Goal: Transaction & Acquisition: Download file/media

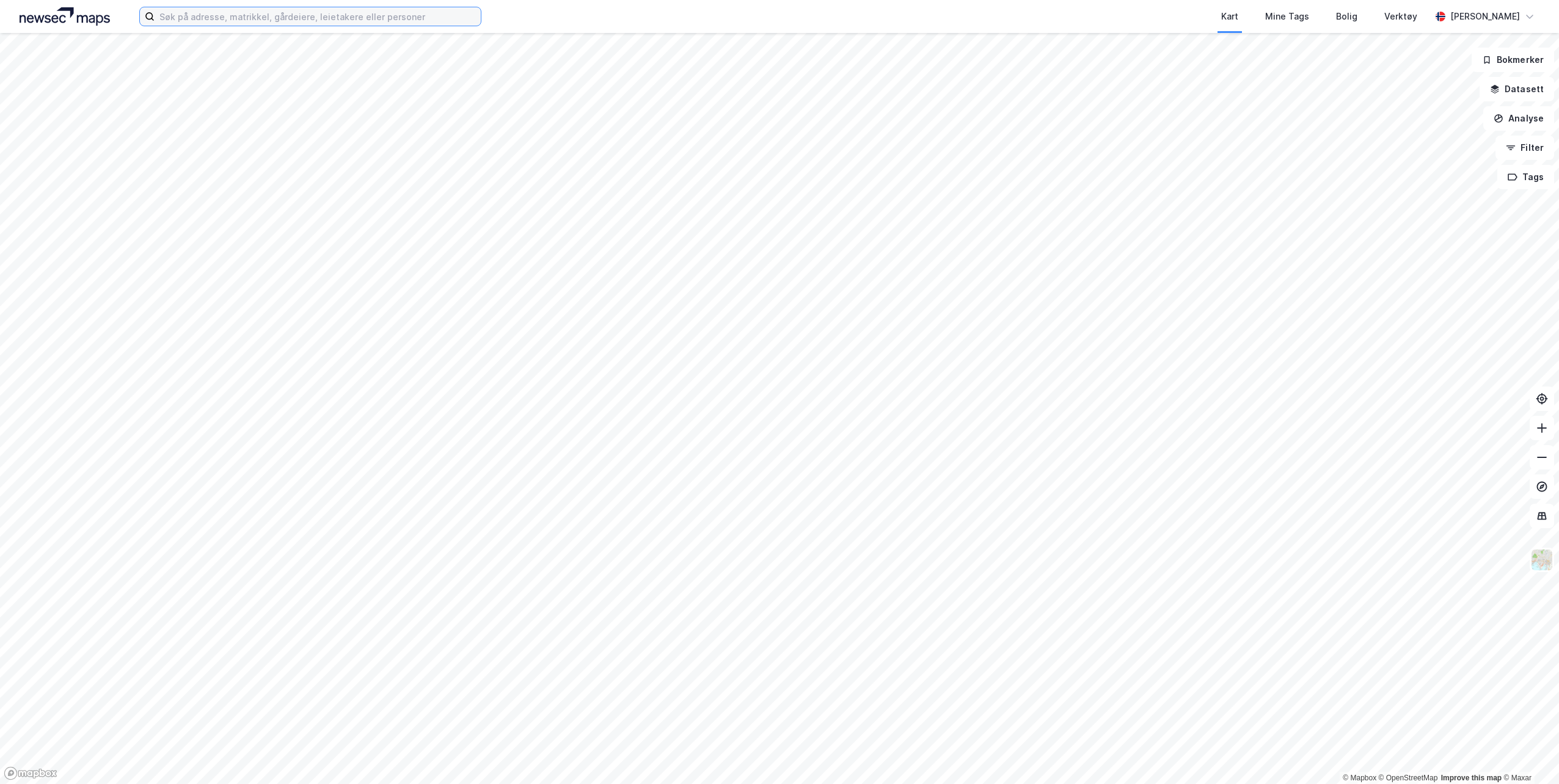
click at [332, 14] on input at bounding box center [317, 17] width 326 height 19
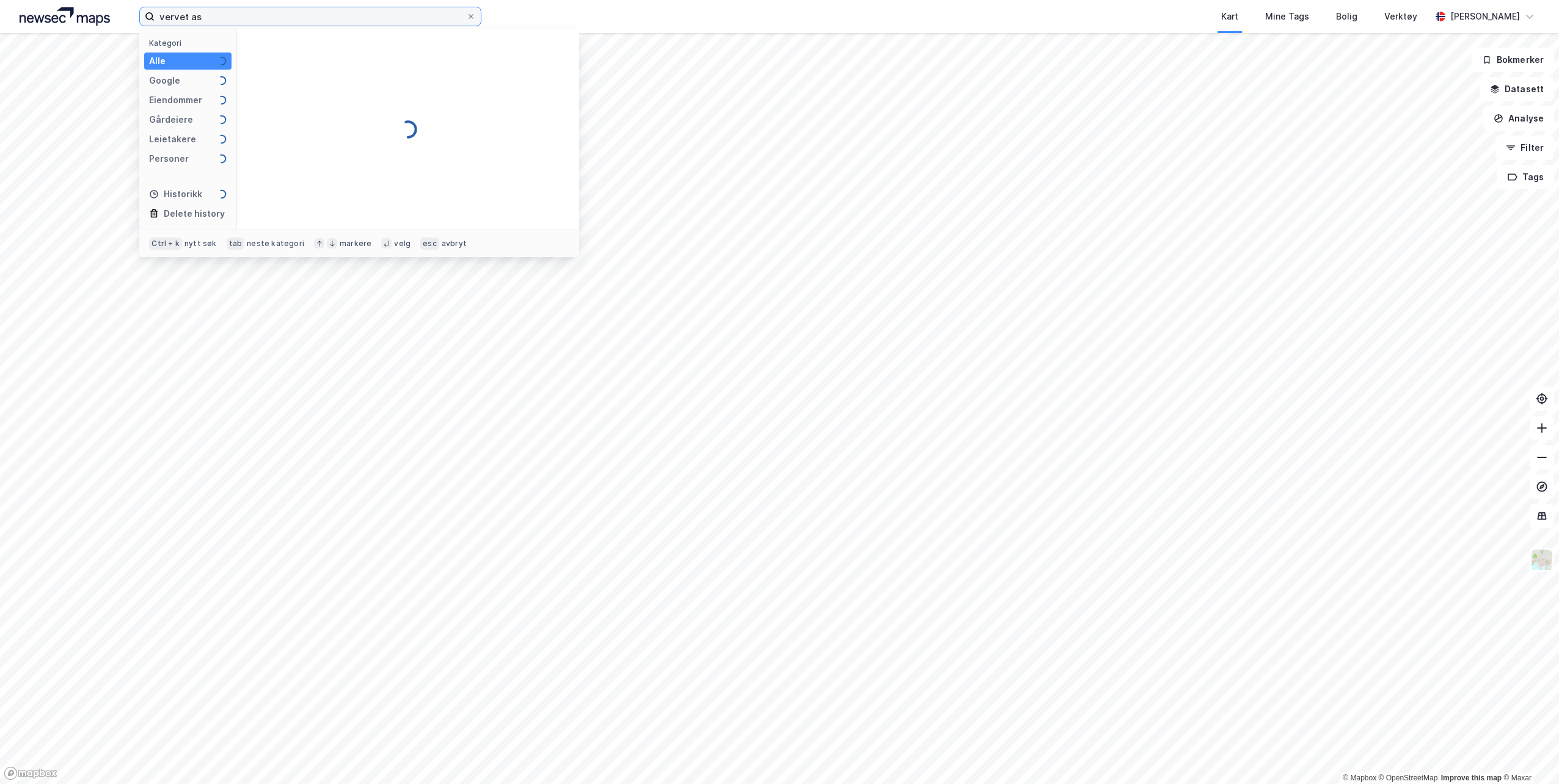
click at [276, 13] on input "vervet as" at bounding box center [310, 17] width 312 height 19
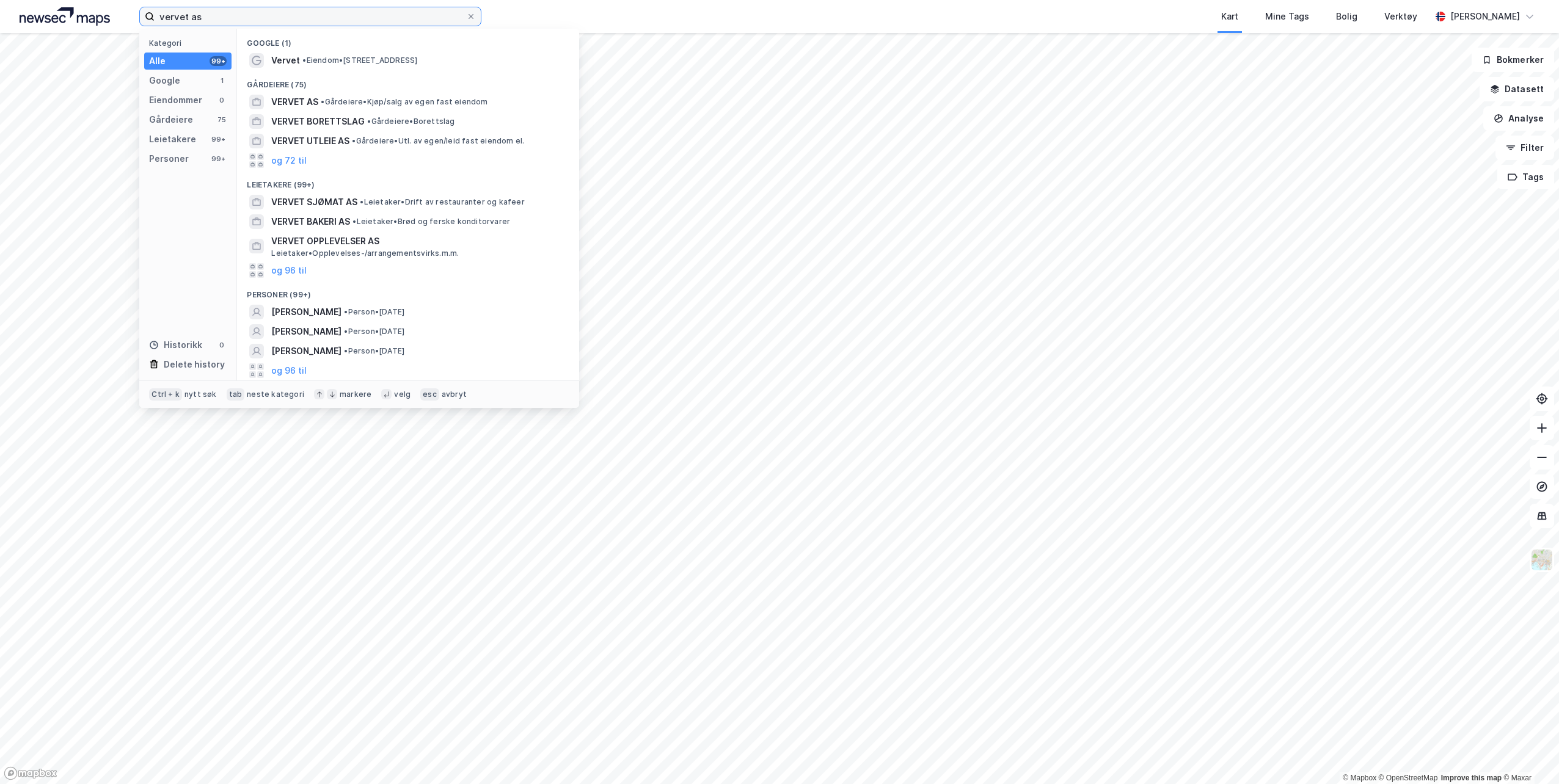
click at [225, 15] on input "vervet as" at bounding box center [310, 17] width 312 height 19
click at [290, 99] on span "VERVET AS" at bounding box center [294, 102] width 47 height 15
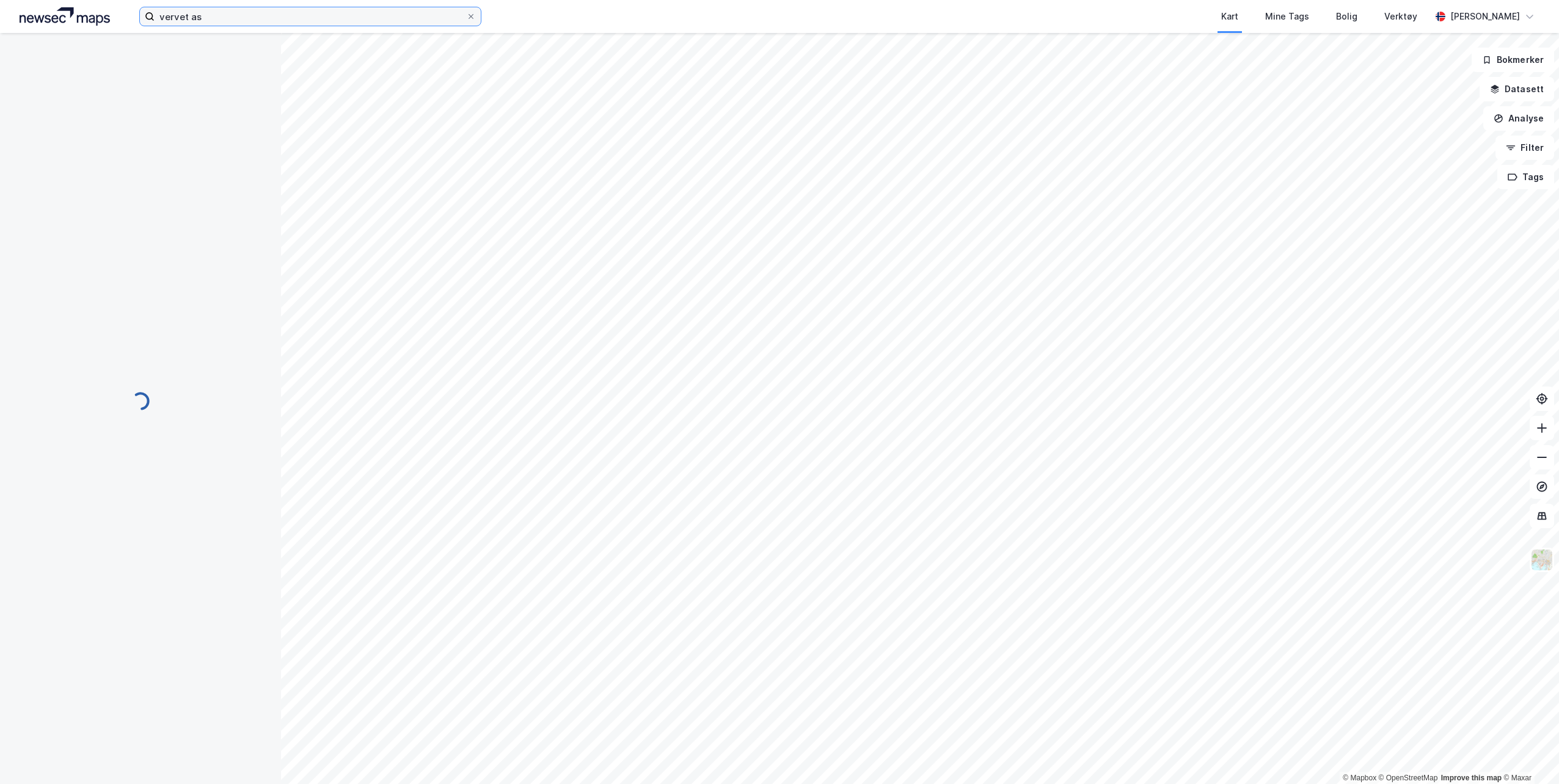
click at [210, 16] on input "vervet as" at bounding box center [310, 17] width 312 height 19
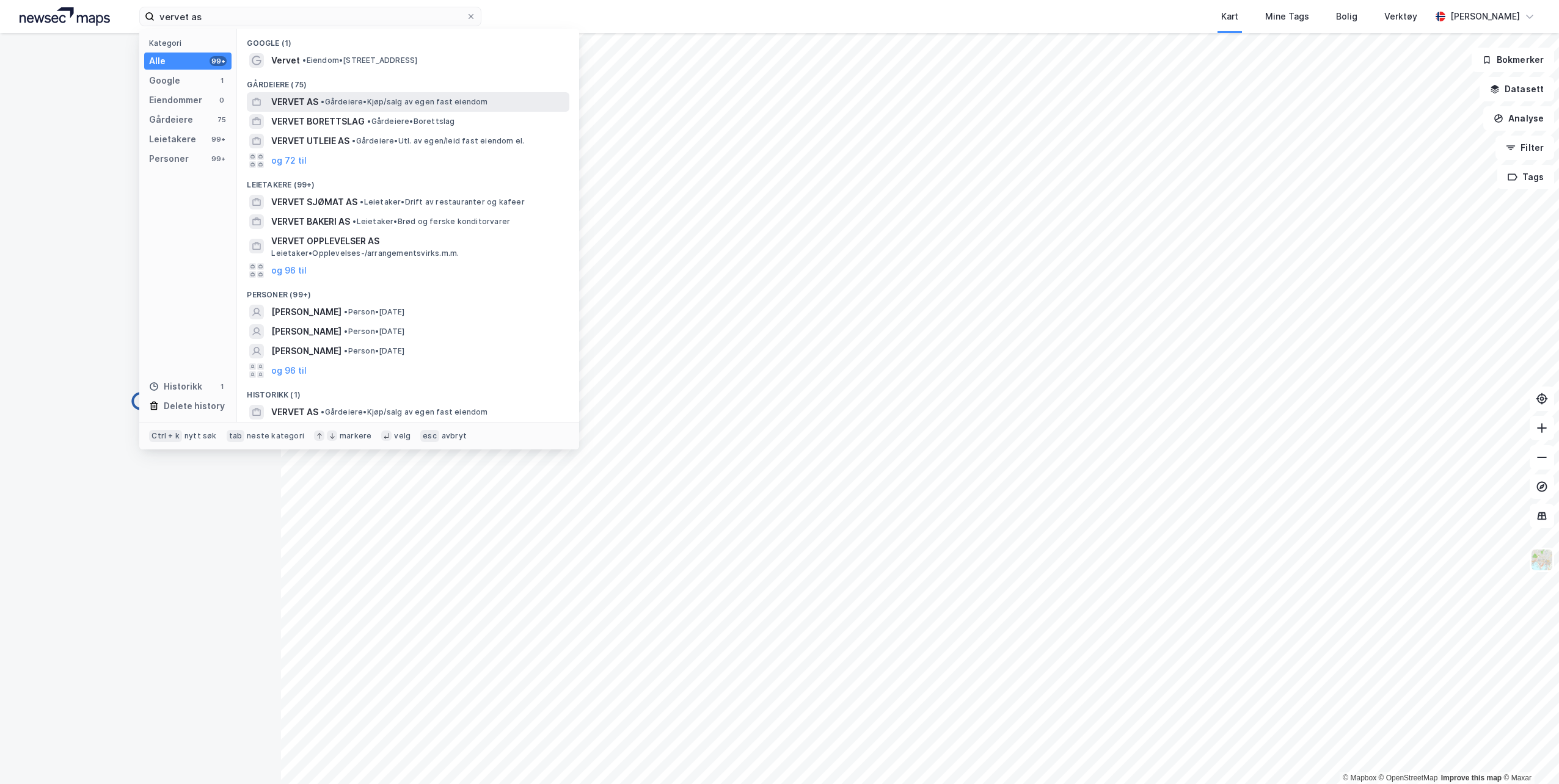
click at [300, 99] on span "VERVET AS" at bounding box center [294, 102] width 47 height 15
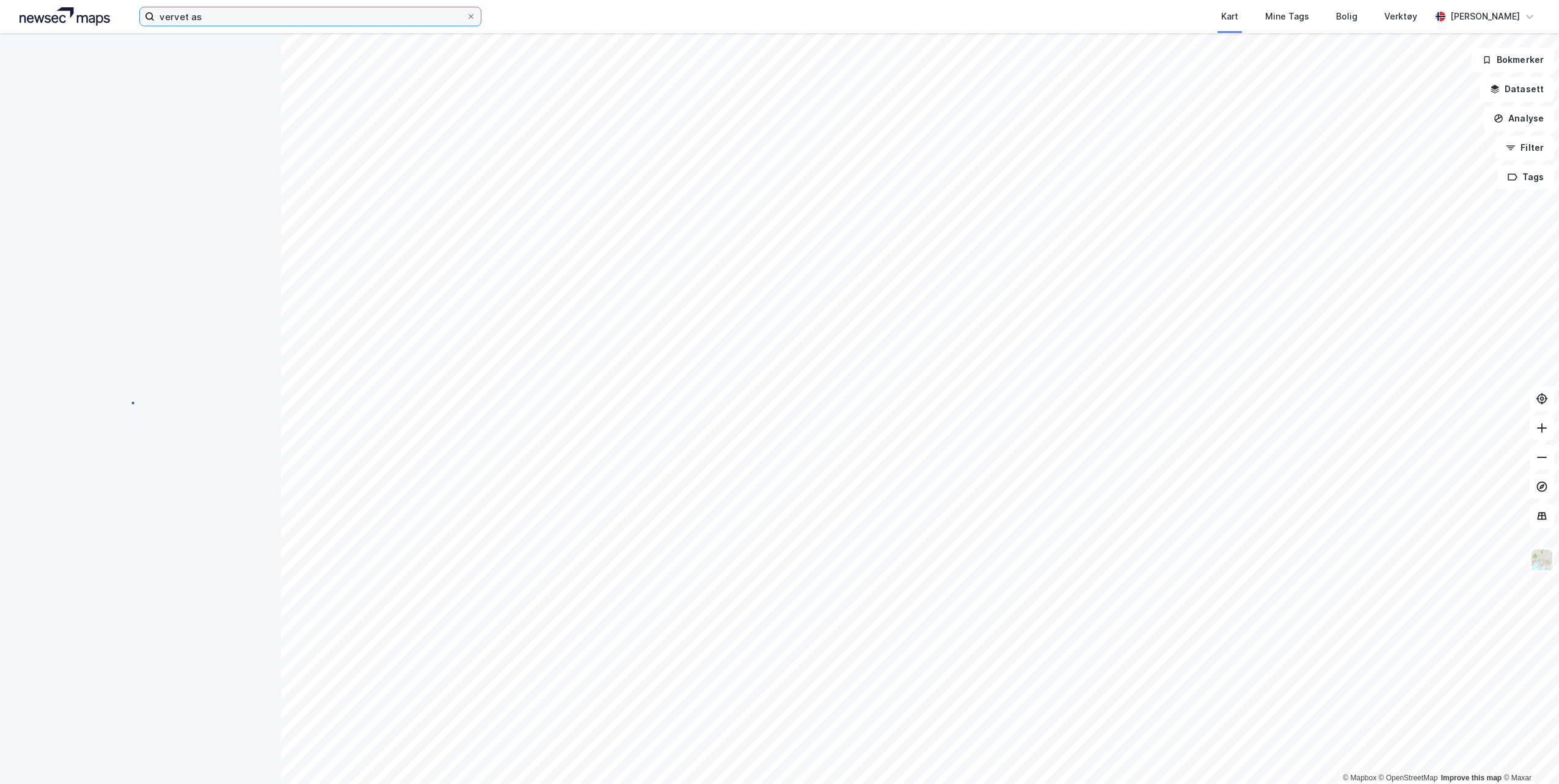
click at [227, 18] on input "vervet as" at bounding box center [310, 17] width 312 height 19
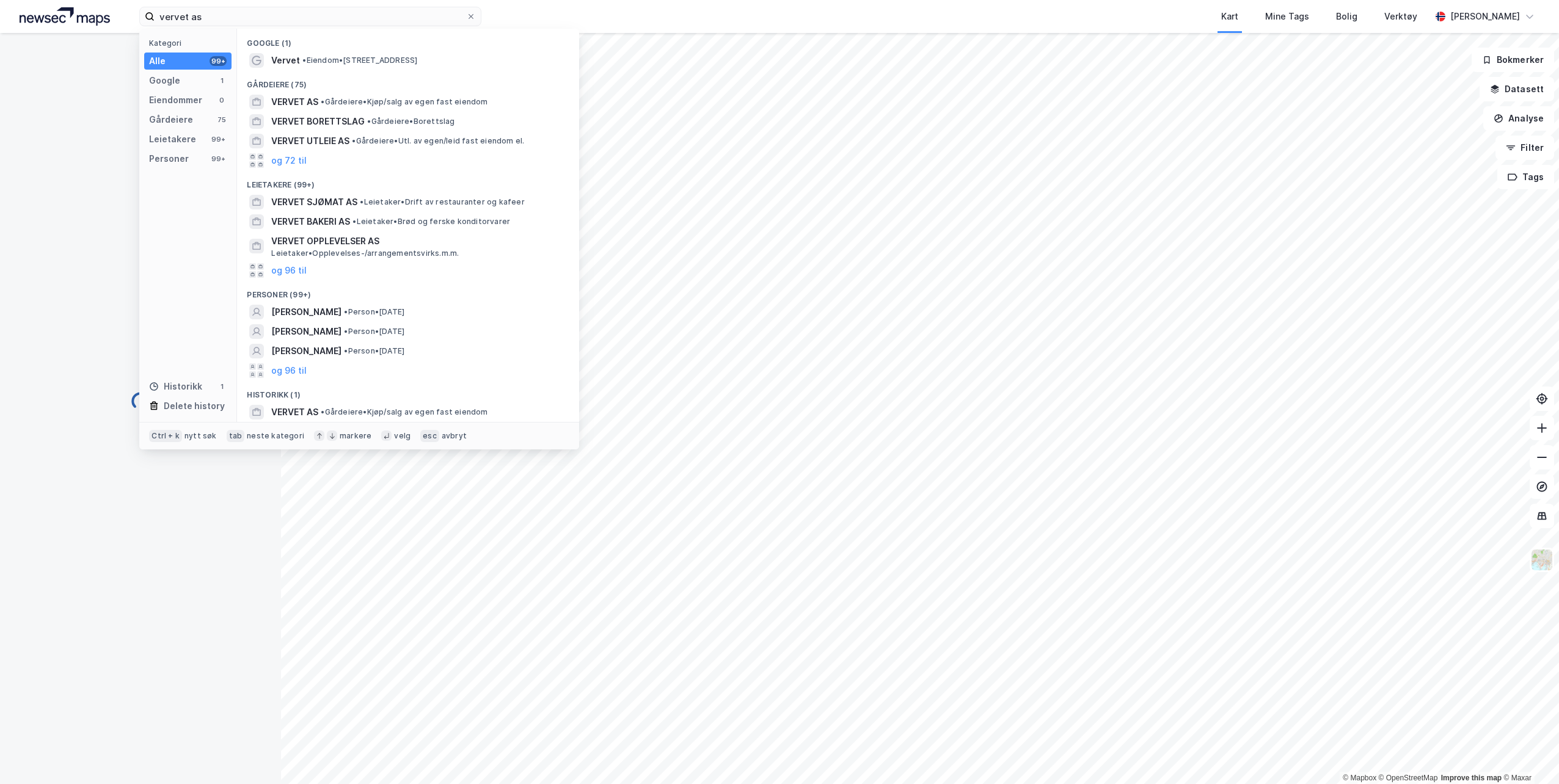
click at [65, 13] on img at bounding box center [65, 17] width 91 height 19
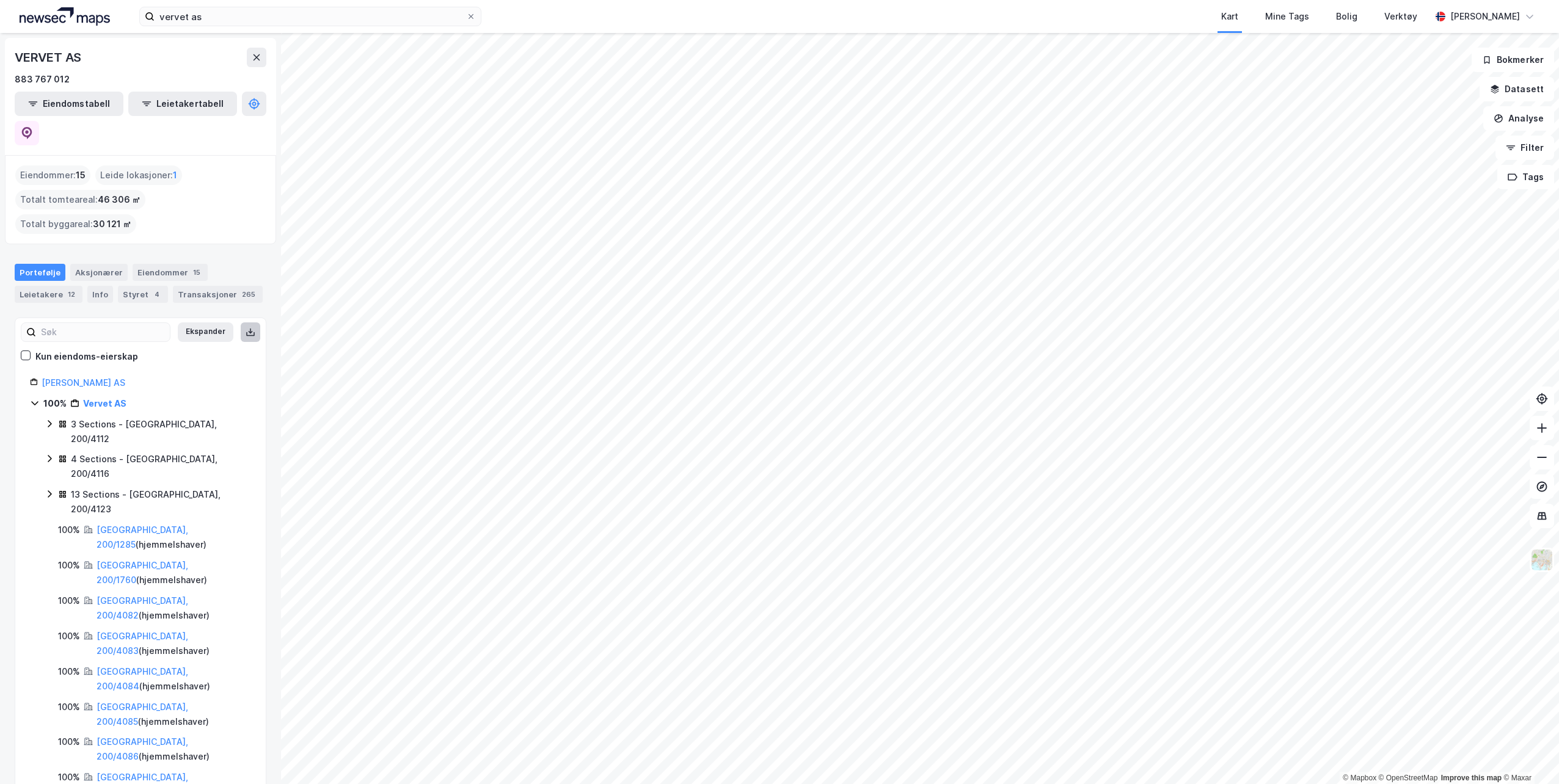
click at [245, 327] on icon at bounding box center [250, 332] width 10 height 10
click at [220, 165] on div "Eiendommer : 15 Leide lokasjoner : 1 Totalt tomteareal : 46 306 ㎡ Totalt byggar…" at bounding box center [140, 199] width 251 height 68
click at [86, 323] on input at bounding box center [103, 333] width 134 height 19
click at [245, 327] on icon at bounding box center [250, 332] width 10 height 10
click at [224, 18] on input "vervet as" at bounding box center [310, 17] width 312 height 19
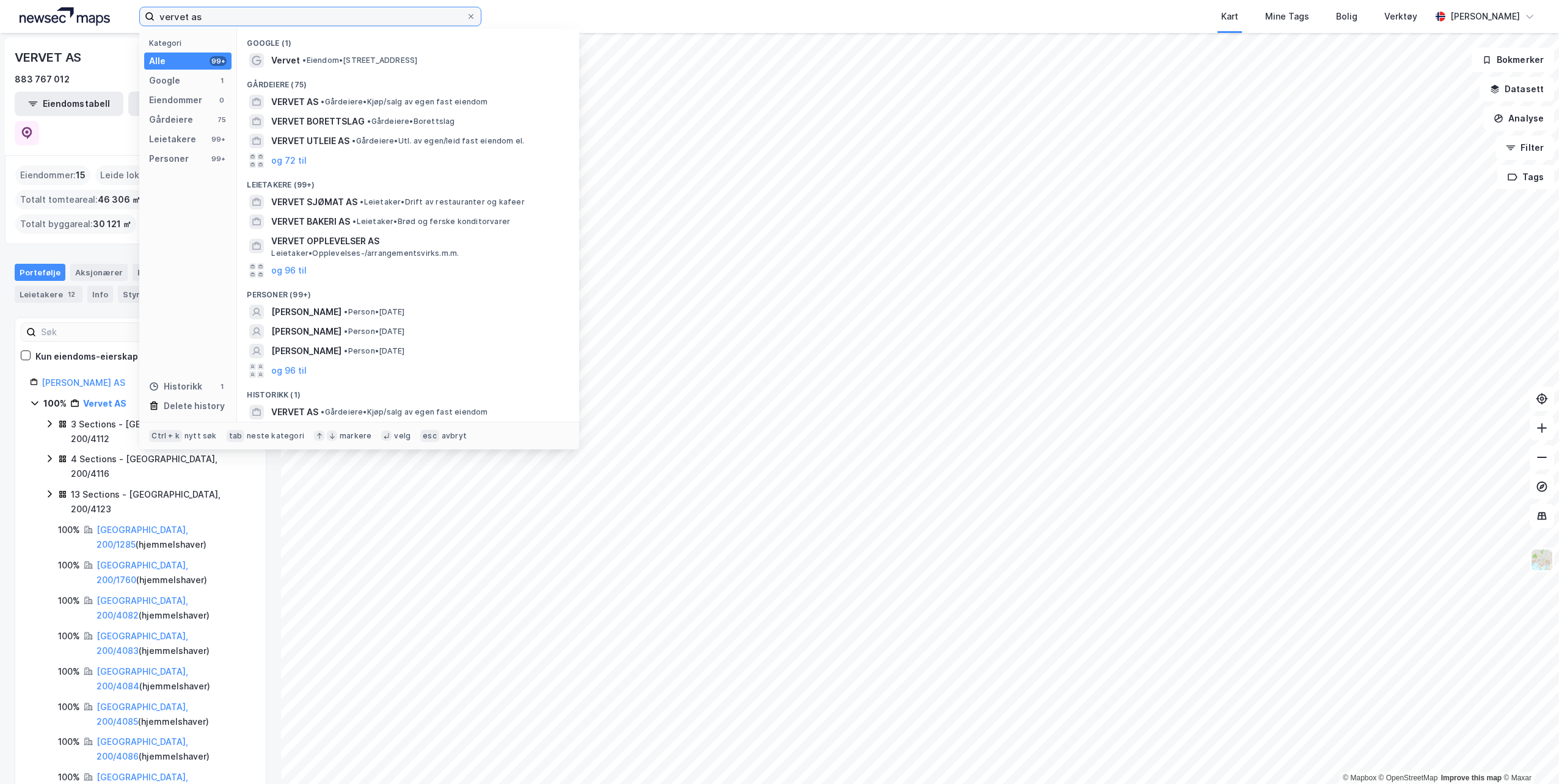
drag, startPoint x: 224, startPoint y: 18, endPoint x: 85, endPoint y: 7, distance: 139.4
click at [85, 7] on div "vervet as Kategori Alle 99+ Google 1 Eiendommer 0 Gårdeiere 75 Leietakere 99+ P…" at bounding box center [779, 17] width 1559 height 33
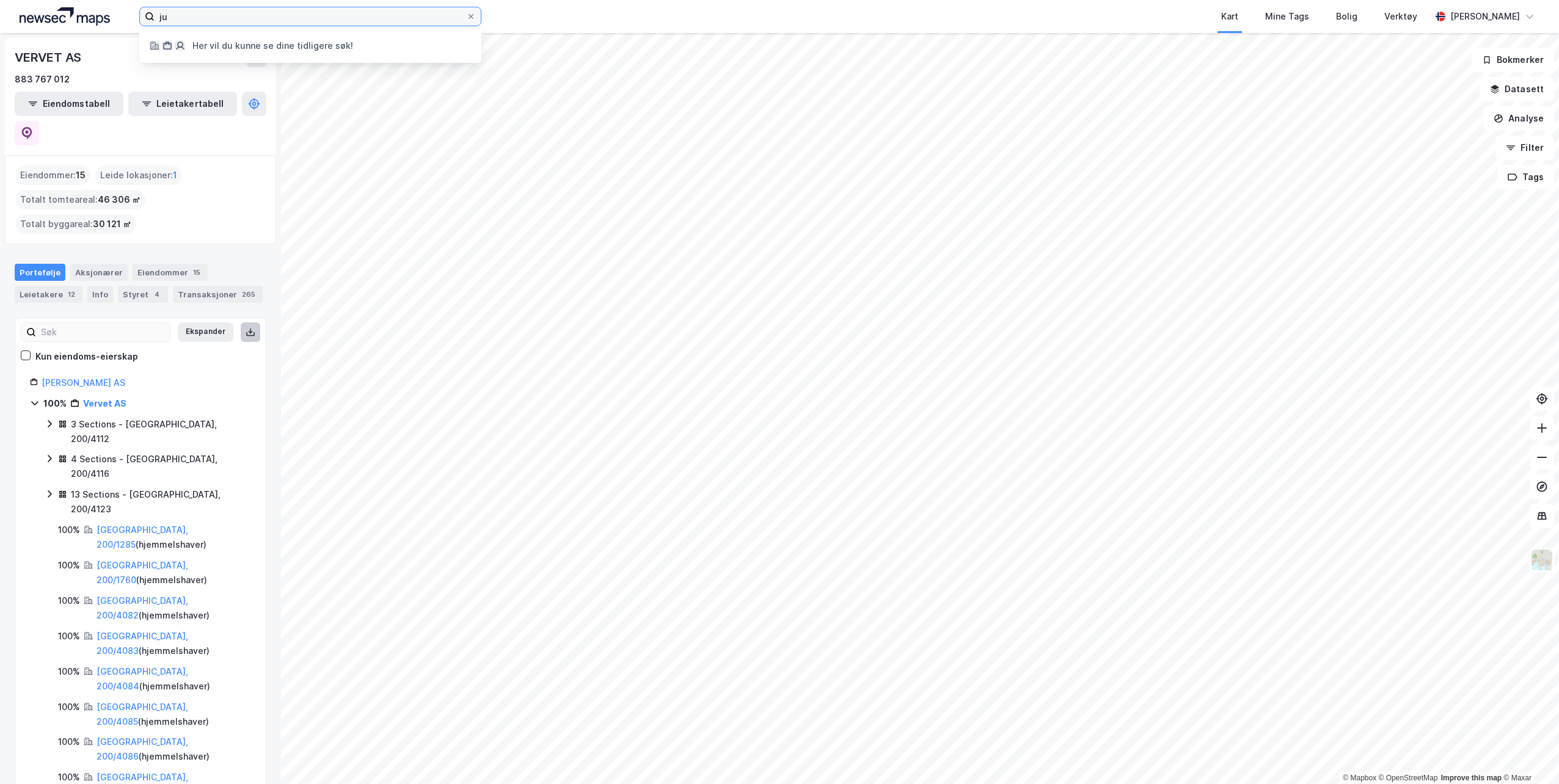
type input "j"
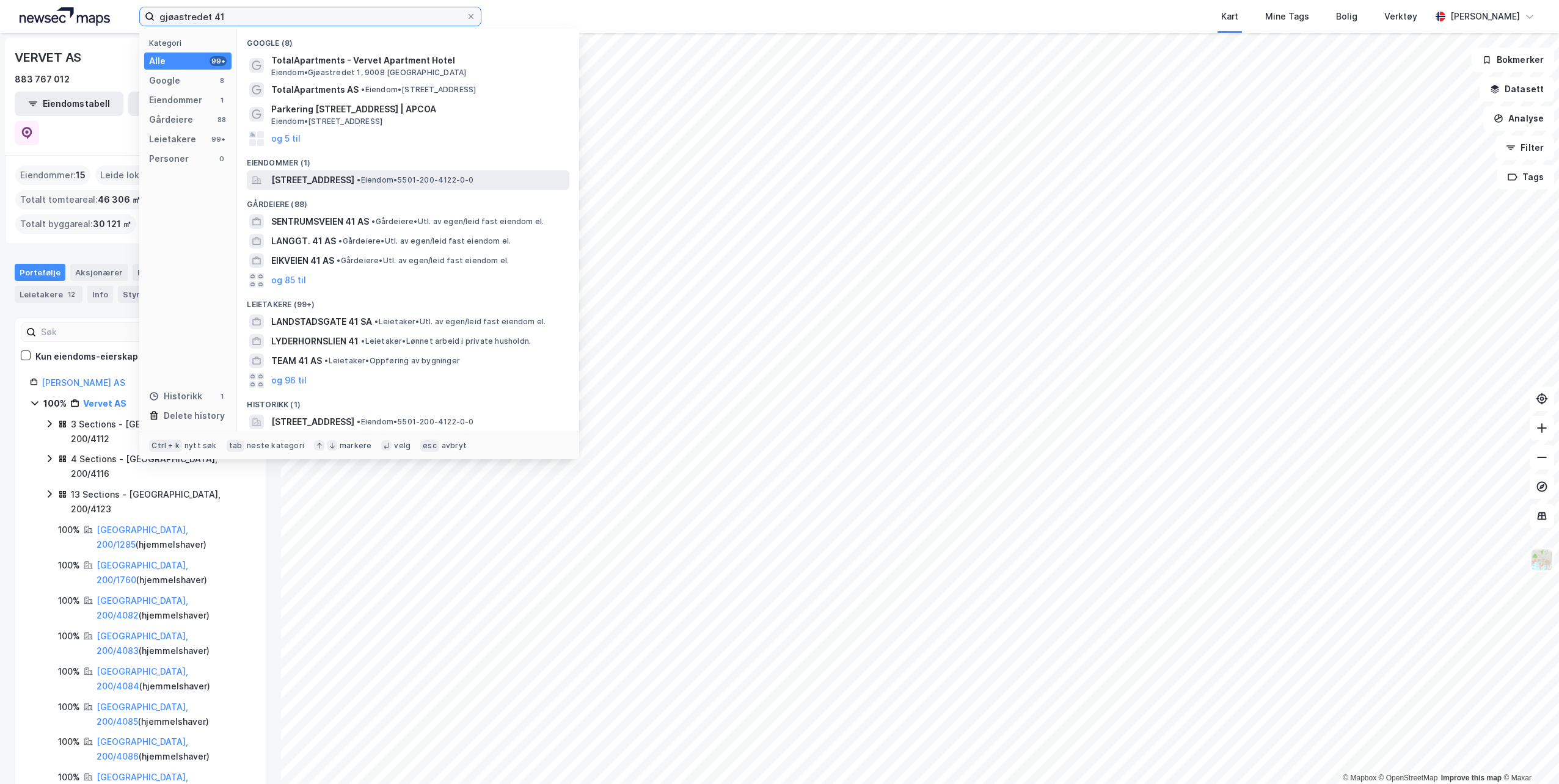
type input "gjøastredet 41"
click at [355, 176] on span "[STREET_ADDRESS]" at bounding box center [313, 180] width 83 height 15
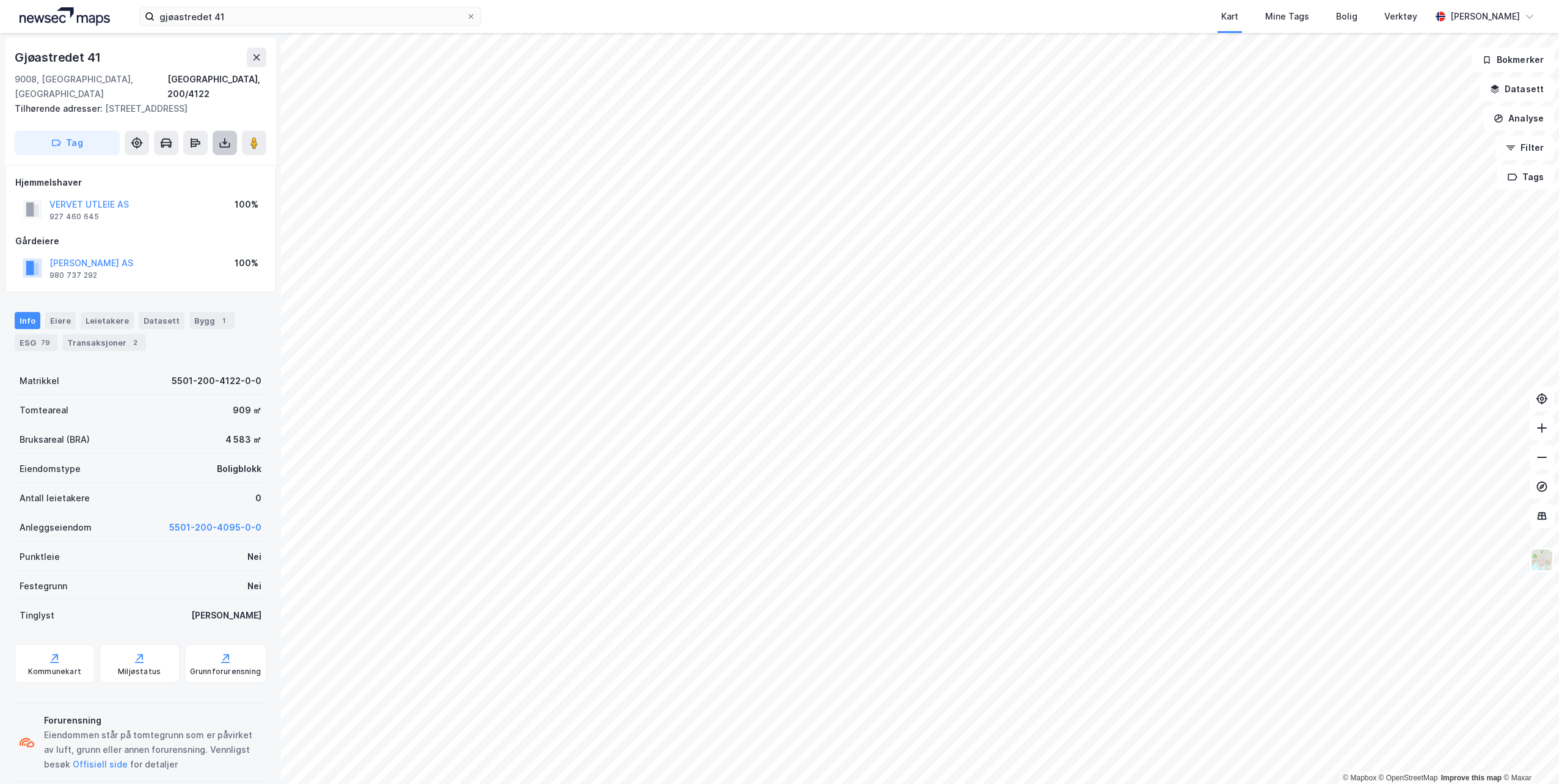
click at [225, 142] on icon at bounding box center [225, 141] width 1 height 7
click at [189, 169] on div "Last ned grunnbok" at bounding box center [164, 167] width 71 height 10
